Goal: Information Seeking & Learning: Find specific fact

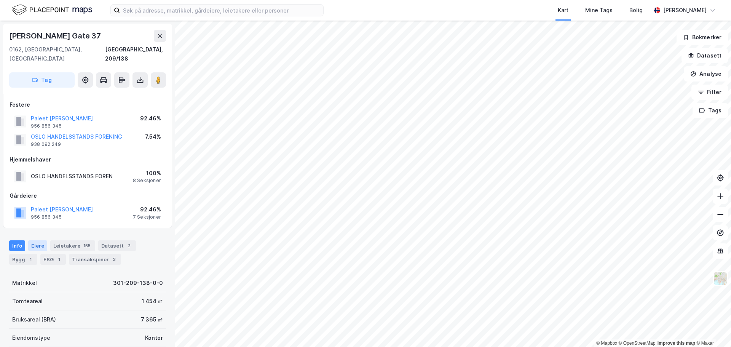
click at [39, 240] on div "Eiere" at bounding box center [37, 245] width 19 height 11
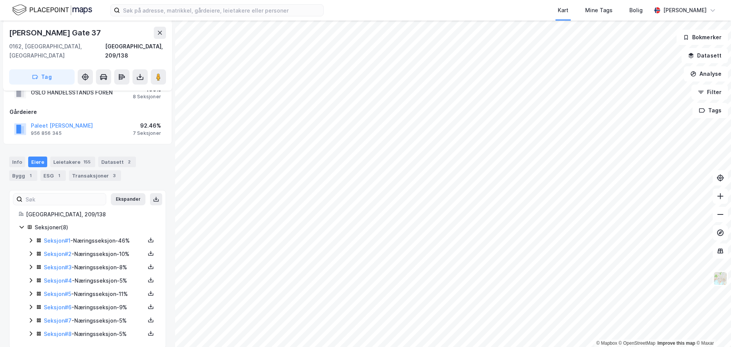
scroll to position [85, 0]
click at [29, 236] on icon at bounding box center [31, 239] width 6 height 6
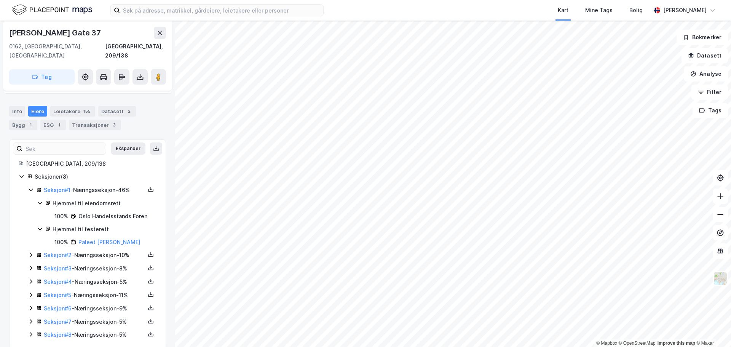
scroll to position [137, 0]
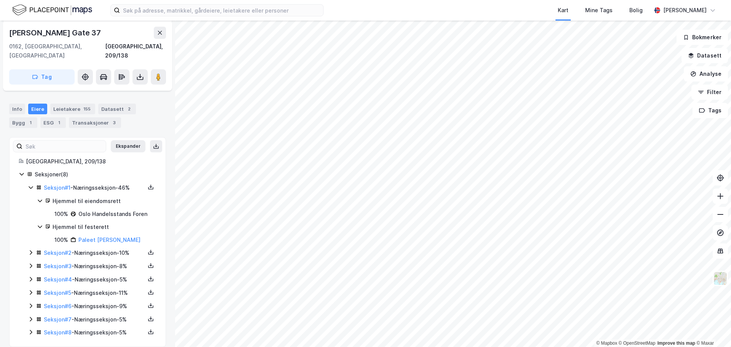
click at [32, 250] on icon at bounding box center [31, 253] width 6 height 6
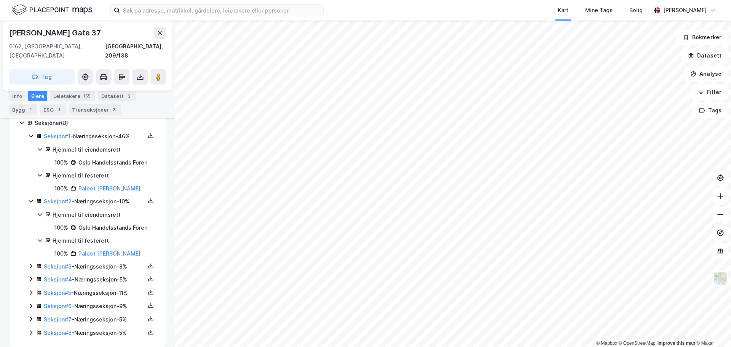
scroll to position [189, 0]
click at [100, 250] on link "Paleet [PERSON_NAME]" at bounding box center [109, 253] width 62 height 6
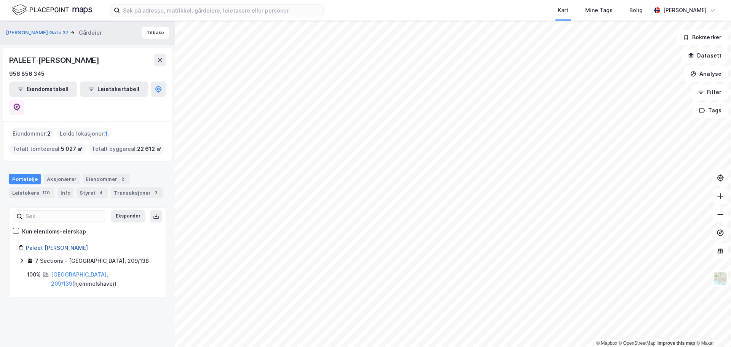
click at [66, 245] on link "Paleet [PERSON_NAME]" at bounding box center [57, 248] width 62 height 6
click at [62, 174] on div "Aksjonærer" at bounding box center [62, 179] width 36 height 11
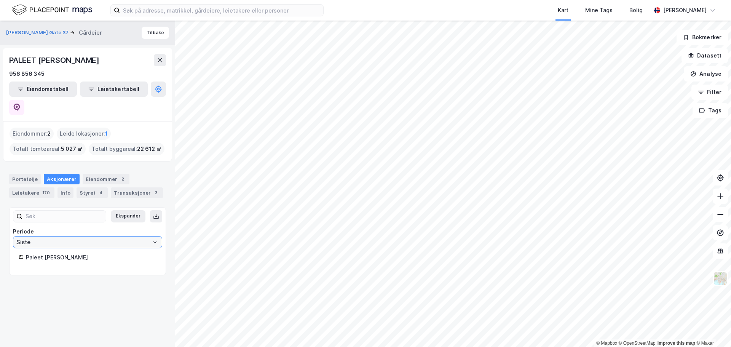
click at [55, 237] on input "Siste" at bounding box center [87, 242] width 149 height 11
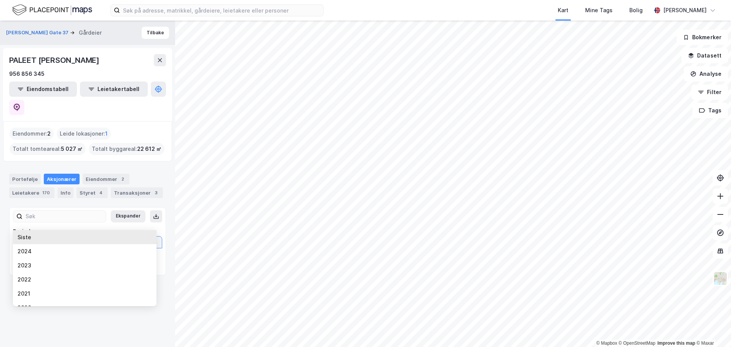
click at [54, 227] on div "Periode" at bounding box center [87, 231] width 149 height 9
click at [56, 211] on input at bounding box center [63, 216] width 83 height 11
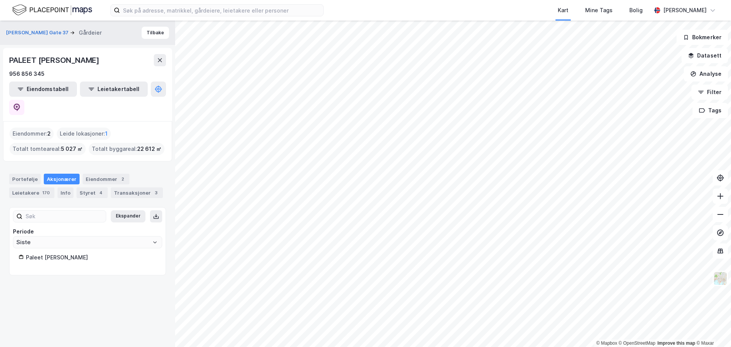
click at [53, 253] on div "Paleet [PERSON_NAME]" at bounding box center [91, 257] width 131 height 9
drag, startPoint x: 27, startPoint y: 238, endPoint x: 83, endPoint y: 237, distance: 56.4
click at [83, 253] on div "Paleet [PERSON_NAME]" at bounding box center [91, 257] width 131 height 9
copy div "Paleet [PERSON_NAME]"
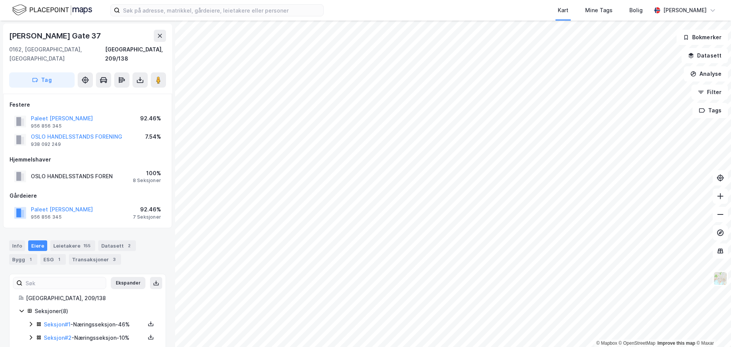
scroll to position [85, 0]
